Goal: Transaction & Acquisition: Purchase product/service

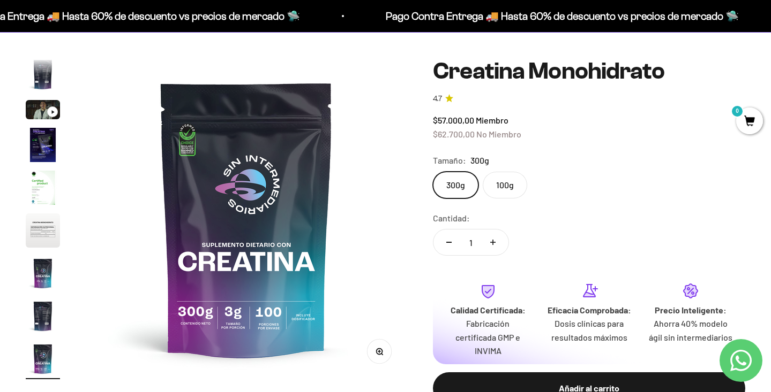
scroll to position [75, 0]
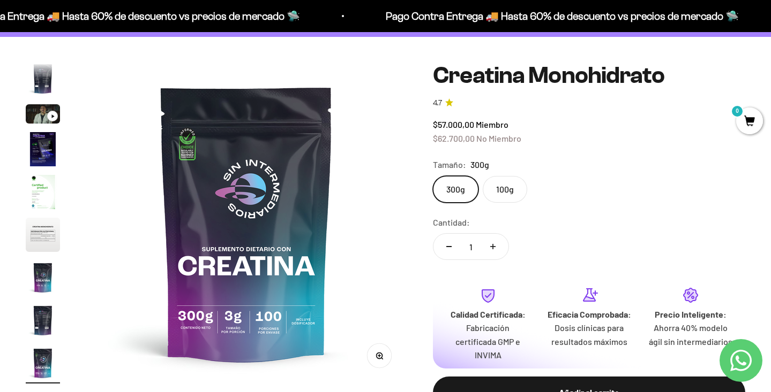
click at [505, 191] on label "100g" at bounding box center [504, 189] width 44 height 27
click at [433, 176] on input "100g" at bounding box center [432, 176] width 1 height 1
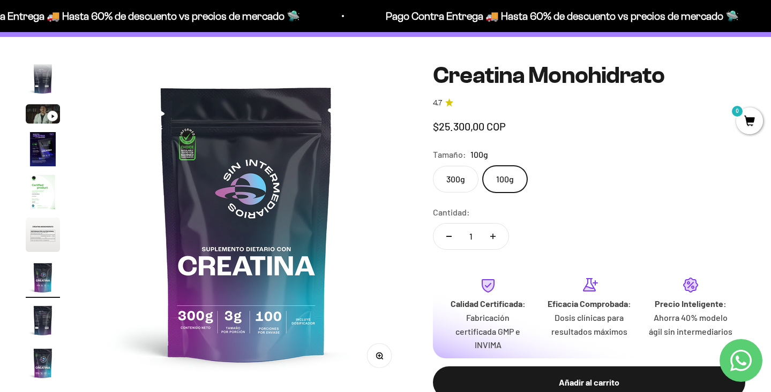
scroll to position [0, 2006]
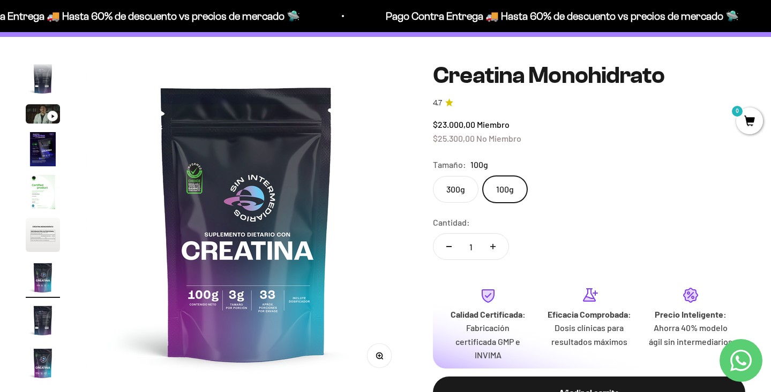
click at [448, 193] on label "300g" at bounding box center [456, 189] width 46 height 27
click at [433, 176] on input "300g" at bounding box center [432, 176] width 1 height 1
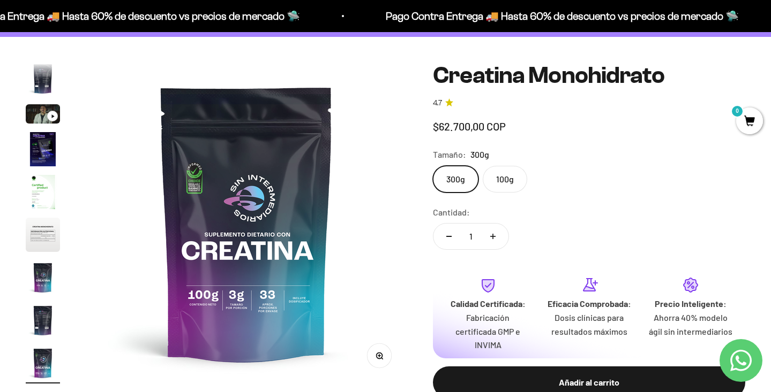
scroll to position [0, 2674]
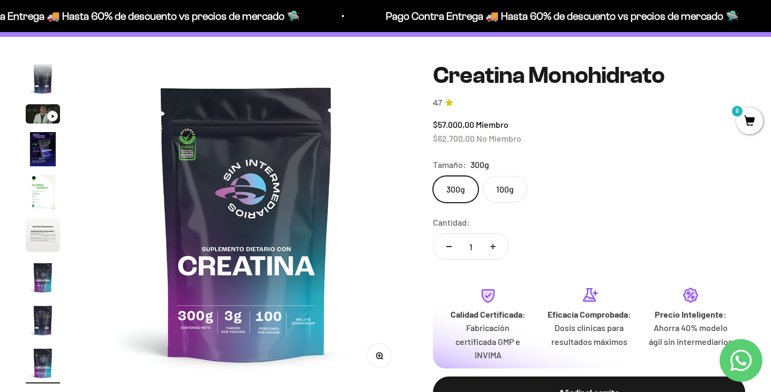
click at [511, 192] on label "100g" at bounding box center [504, 189] width 44 height 27
click at [433, 176] on input "100g" at bounding box center [432, 176] width 1 height 1
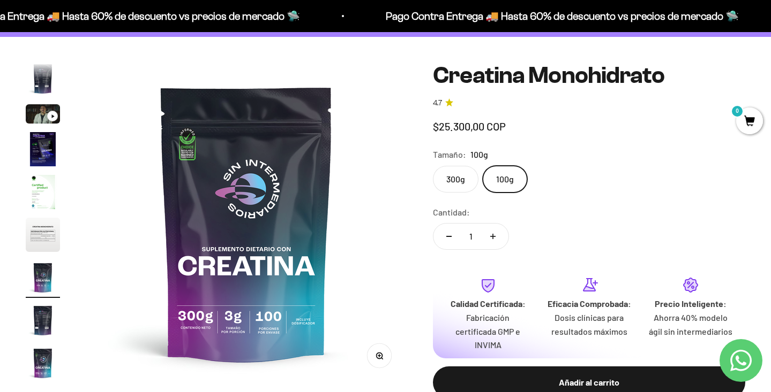
scroll to position [0, 2006]
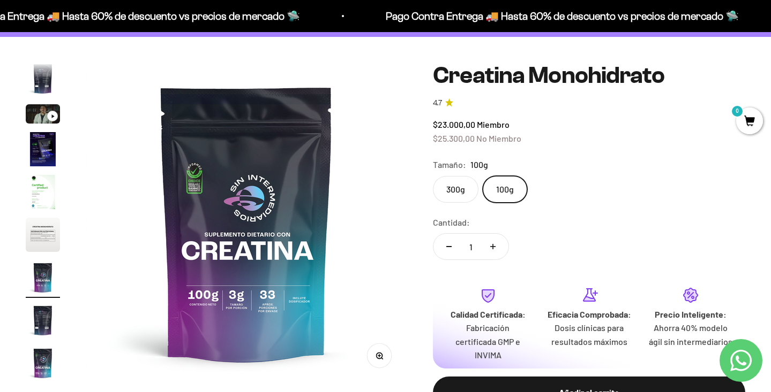
click at [455, 186] on label "300g" at bounding box center [456, 189] width 46 height 27
click at [433, 176] on input "300g" at bounding box center [432, 176] width 1 height 1
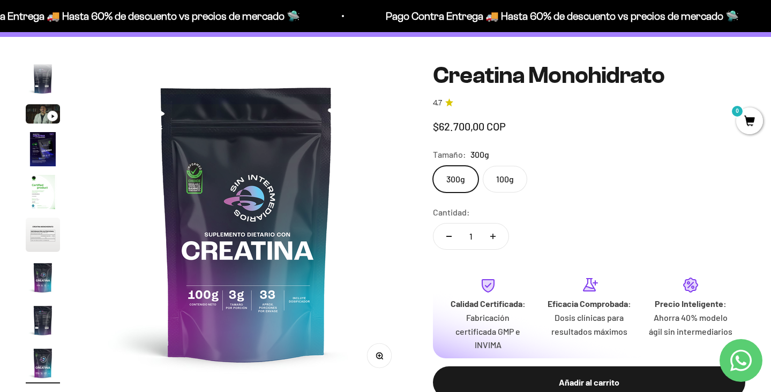
scroll to position [0, 2674]
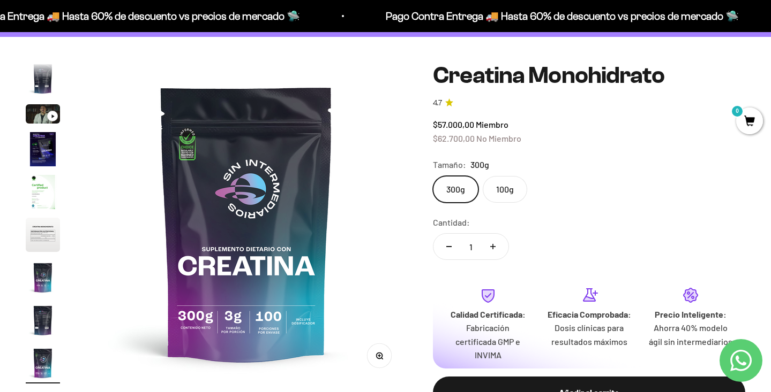
click at [507, 191] on label "100g" at bounding box center [504, 189] width 44 height 27
click at [433, 176] on input "100g" at bounding box center [432, 176] width 1 height 1
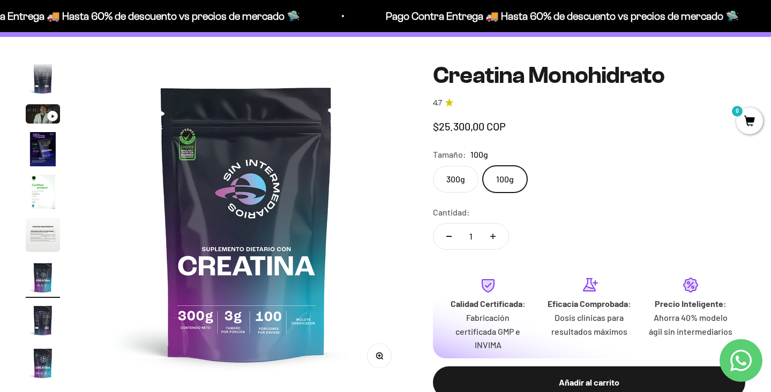
scroll to position [0, 2006]
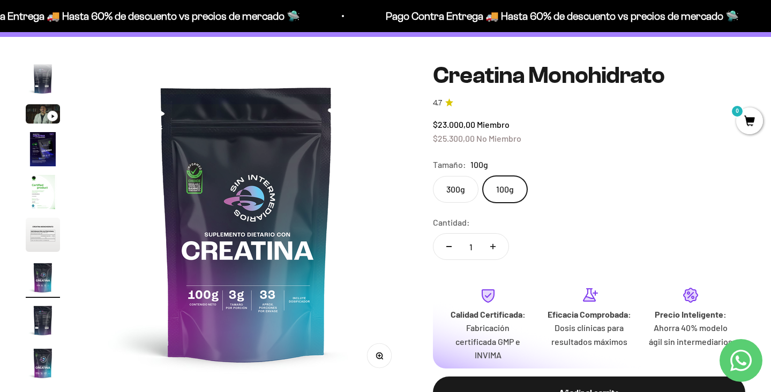
click at [460, 189] on label "300g" at bounding box center [456, 189] width 46 height 27
click at [433, 176] on input "300g" at bounding box center [432, 176] width 1 height 1
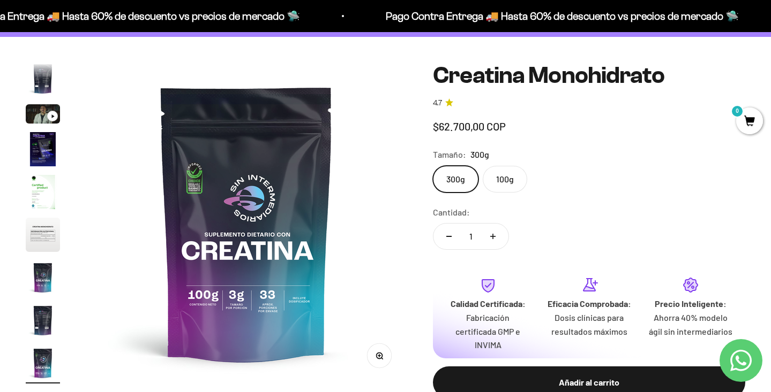
scroll to position [0, 2674]
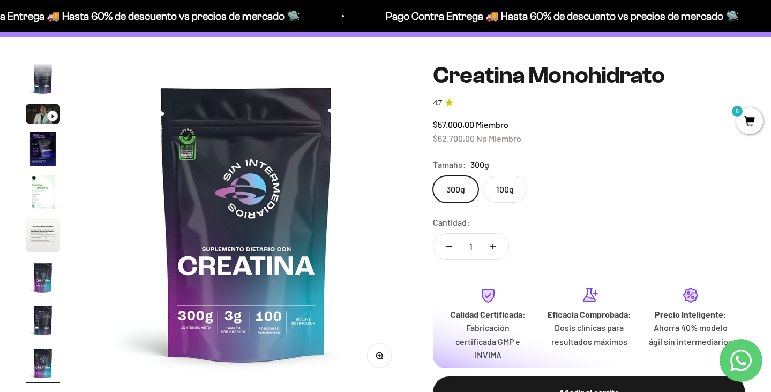
click at [501, 187] on label "100g" at bounding box center [504, 189] width 44 height 27
click at [433, 176] on input "100g" at bounding box center [432, 176] width 1 height 1
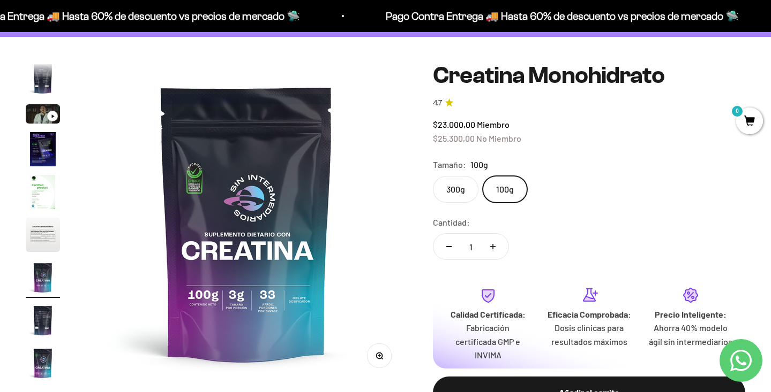
click at [463, 188] on label "300g" at bounding box center [456, 189] width 46 height 27
click at [433, 176] on input "300g" at bounding box center [432, 176] width 1 height 1
